Goal: Task Accomplishment & Management: Manage account settings

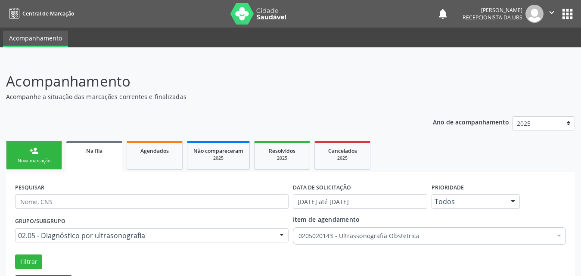
click at [83, 151] on div "Na fila" at bounding box center [94, 150] width 44 height 9
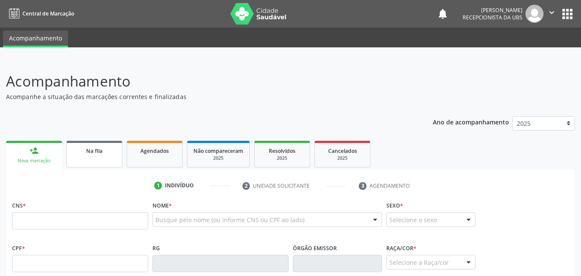
click at [95, 158] on link "Na fila" at bounding box center [94, 154] width 56 height 27
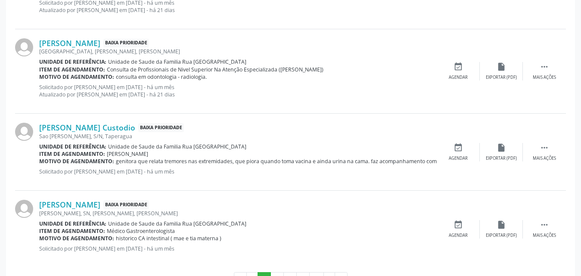
scroll to position [1205, 0]
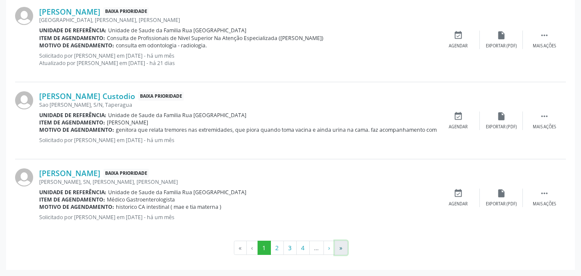
click at [343, 250] on button "»" at bounding box center [340, 248] width 13 height 15
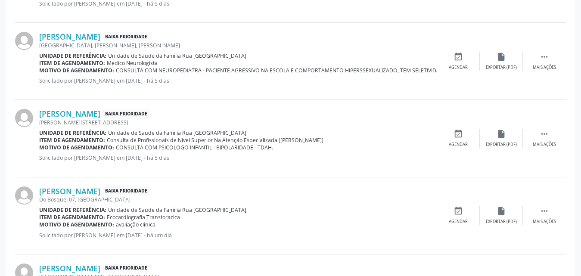
scroll to position [1183, 0]
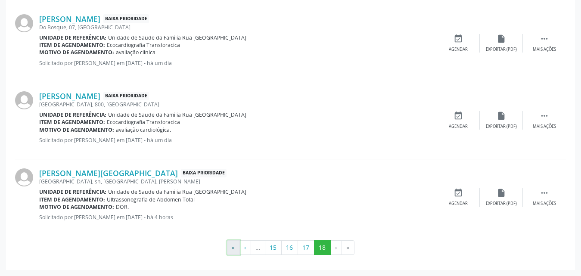
click at [234, 249] on button "«" at bounding box center [233, 247] width 13 height 15
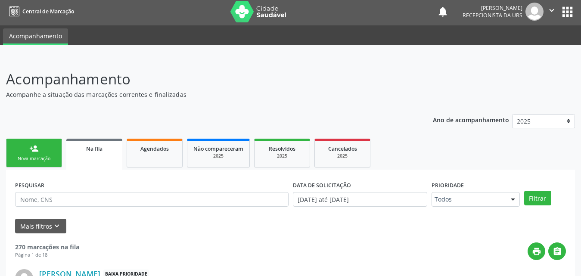
scroll to position [0, 0]
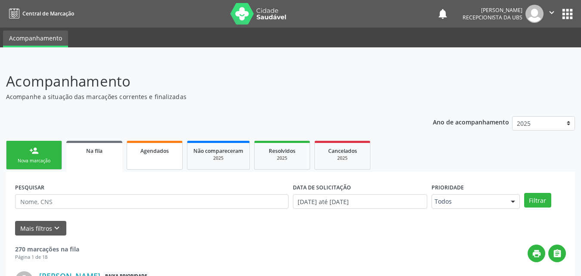
click at [165, 158] on link "Agendados" at bounding box center [155, 155] width 56 height 29
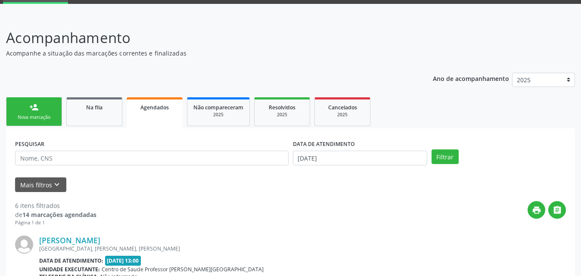
scroll to position [43, 0]
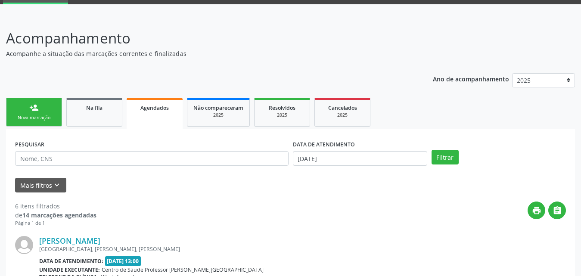
click at [173, 115] on link "Agendados" at bounding box center [155, 113] width 56 height 31
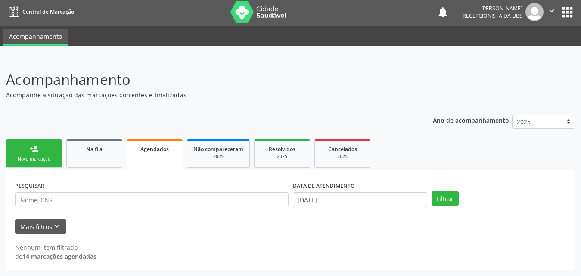
click at [139, 154] on link "Agendados" at bounding box center [155, 154] width 56 height 31
click at [43, 229] on button "Mais filtros keyboard_arrow_down" at bounding box center [40, 226] width 51 height 15
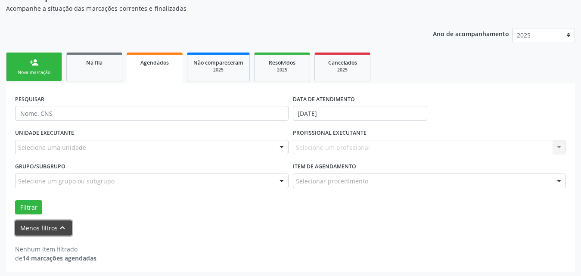
scroll to position [90, 0]
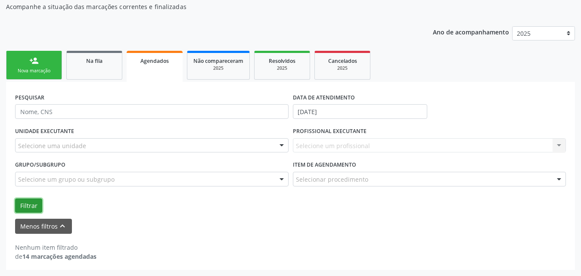
click at [27, 203] on button "Filtrar" at bounding box center [28, 205] width 27 height 15
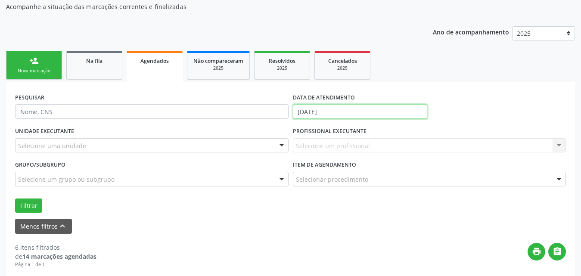
click at [380, 111] on input "[DATE]" at bounding box center [360, 111] width 134 height 15
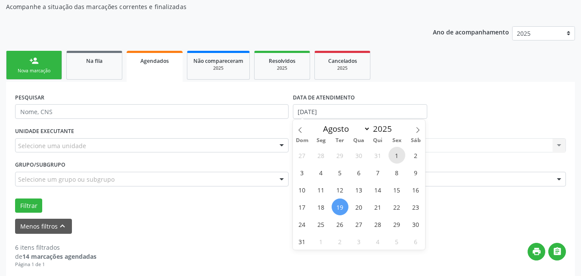
click at [398, 157] on span "1" at bounding box center [396, 155] width 17 height 17
type input "[DATE]"
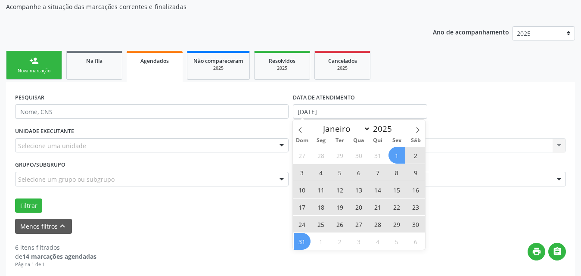
click at [298, 241] on span "31" at bounding box center [302, 241] width 17 height 17
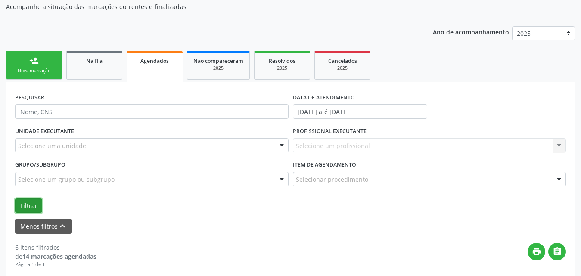
click at [19, 204] on button "Filtrar" at bounding box center [28, 205] width 27 height 15
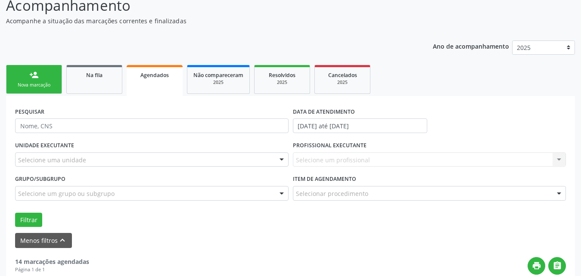
scroll to position [0, 0]
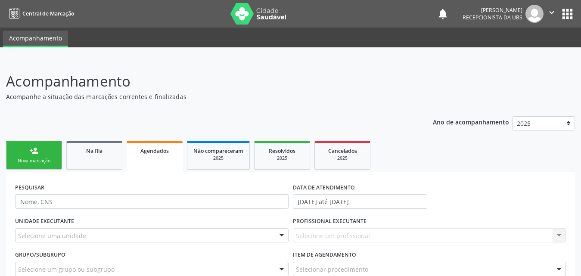
click at [553, 14] on icon "" at bounding box center [551, 12] width 9 height 9
click at [523, 54] on link "Sair" at bounding box center [529, 52] width 59 height 12
